Goal: Navigation & Orientation: Find specific page/section

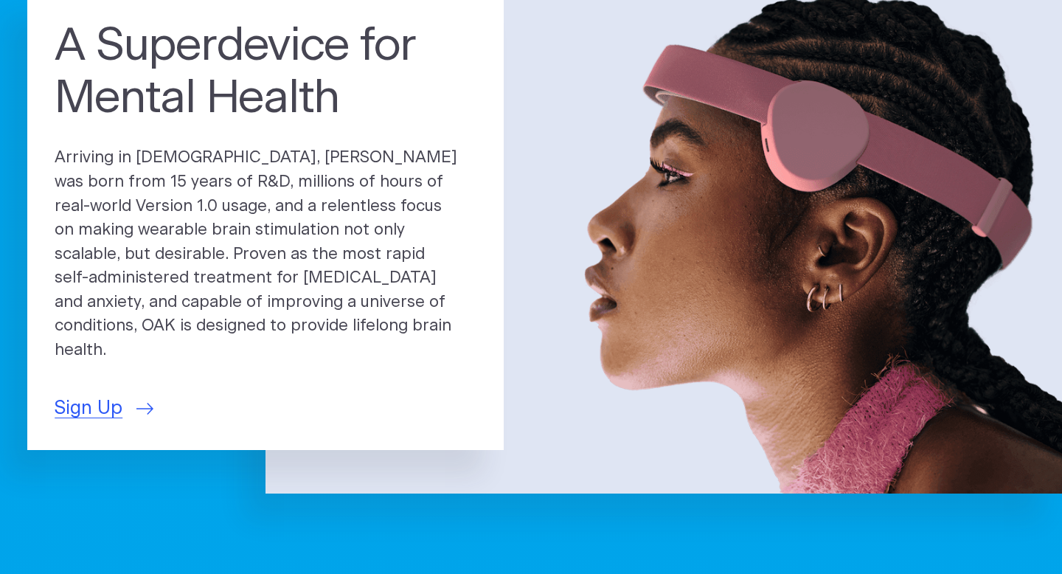
scroll to position [148, 0]
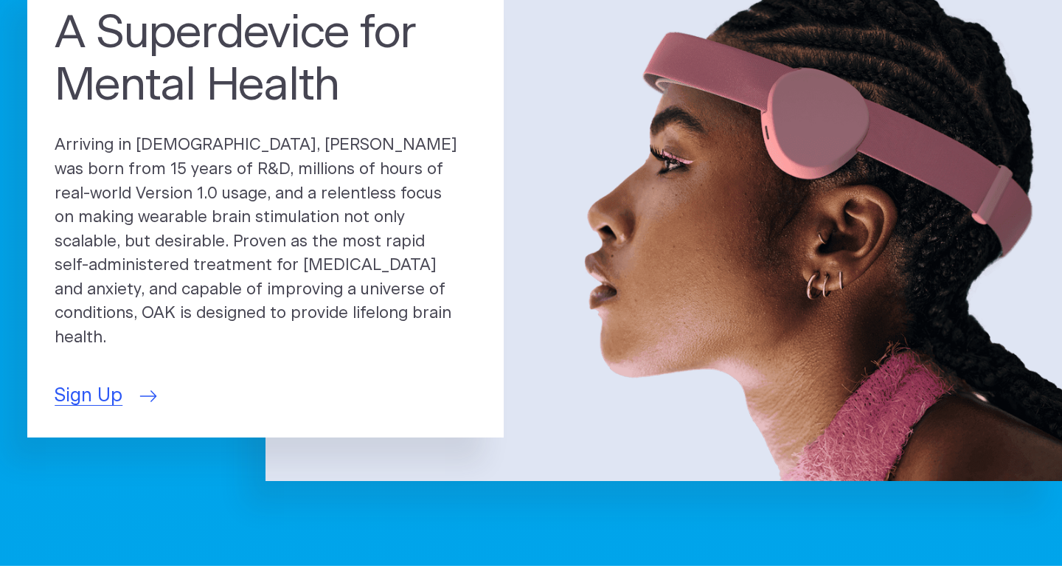
click at [108, 385] on span "Sign Up" at bounding box center [89, 396] width 68 height 28
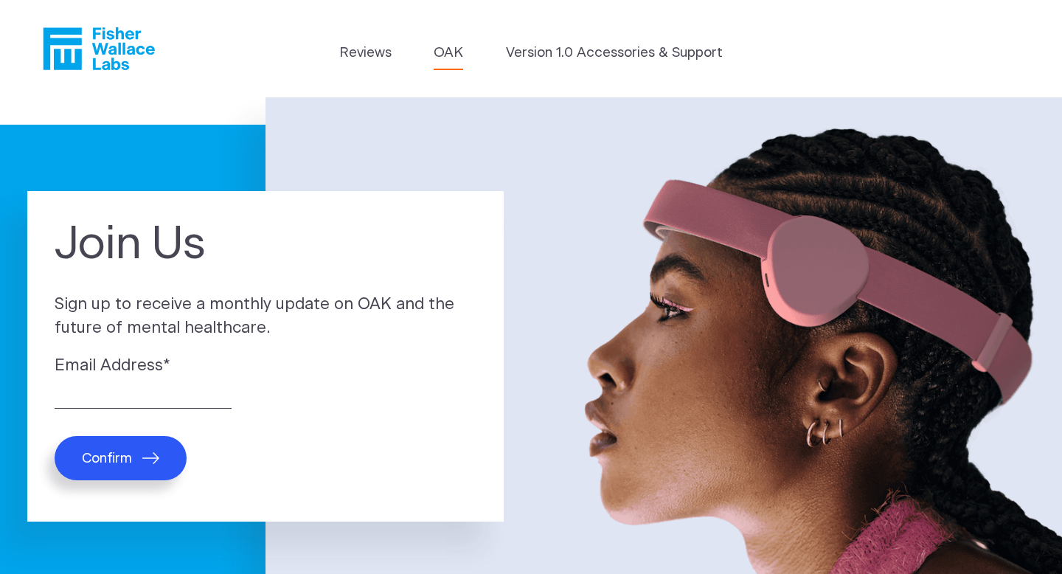
click at [449, 52] on link "OAK" at bounding box center [449, 53] width 30 height 21
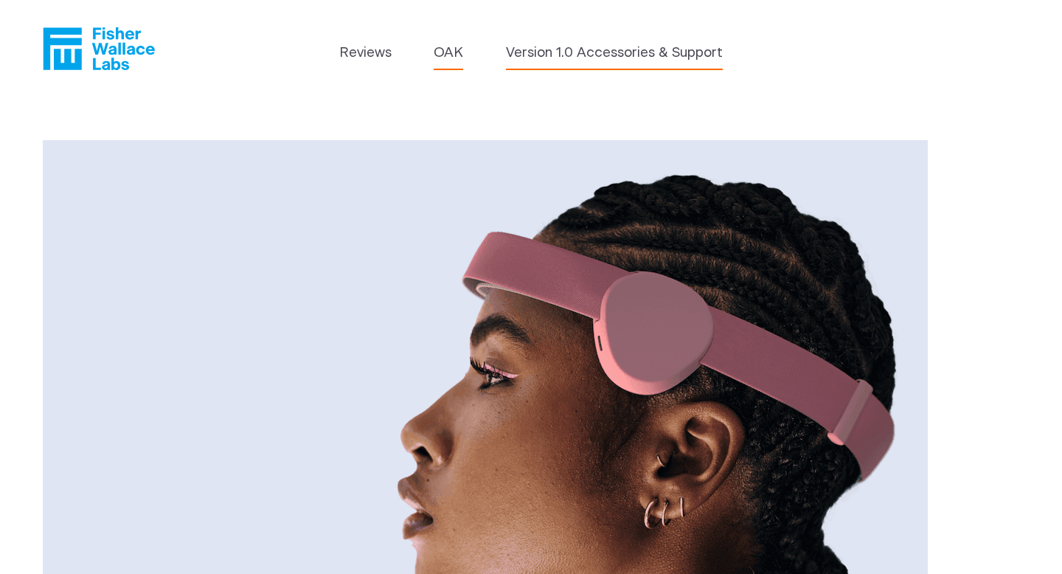
click at [643, 55] on link "Version 1.0 Accessories & Support" at bounding box center [614, 53] width 217 height 21
